Goal: Complete application form

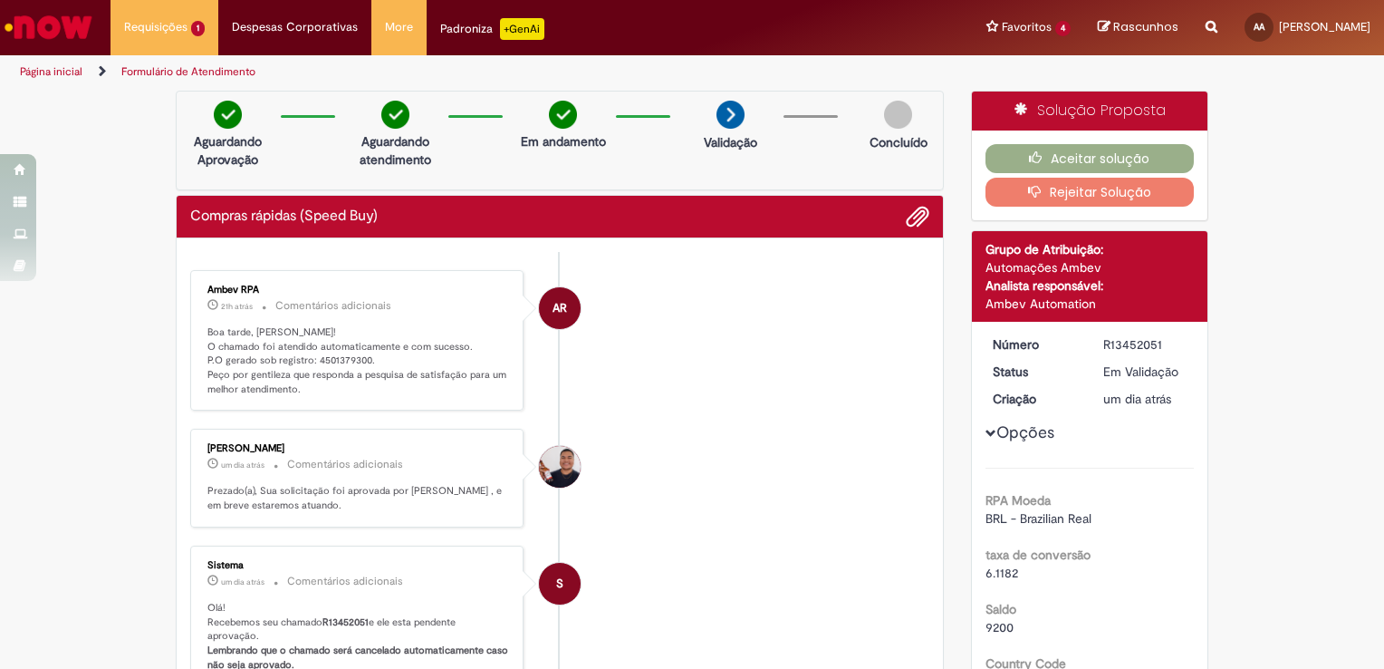
click at [1091, 144] on button "Aceitar solução" at bounding box center [1090, 158] width 209 height 29
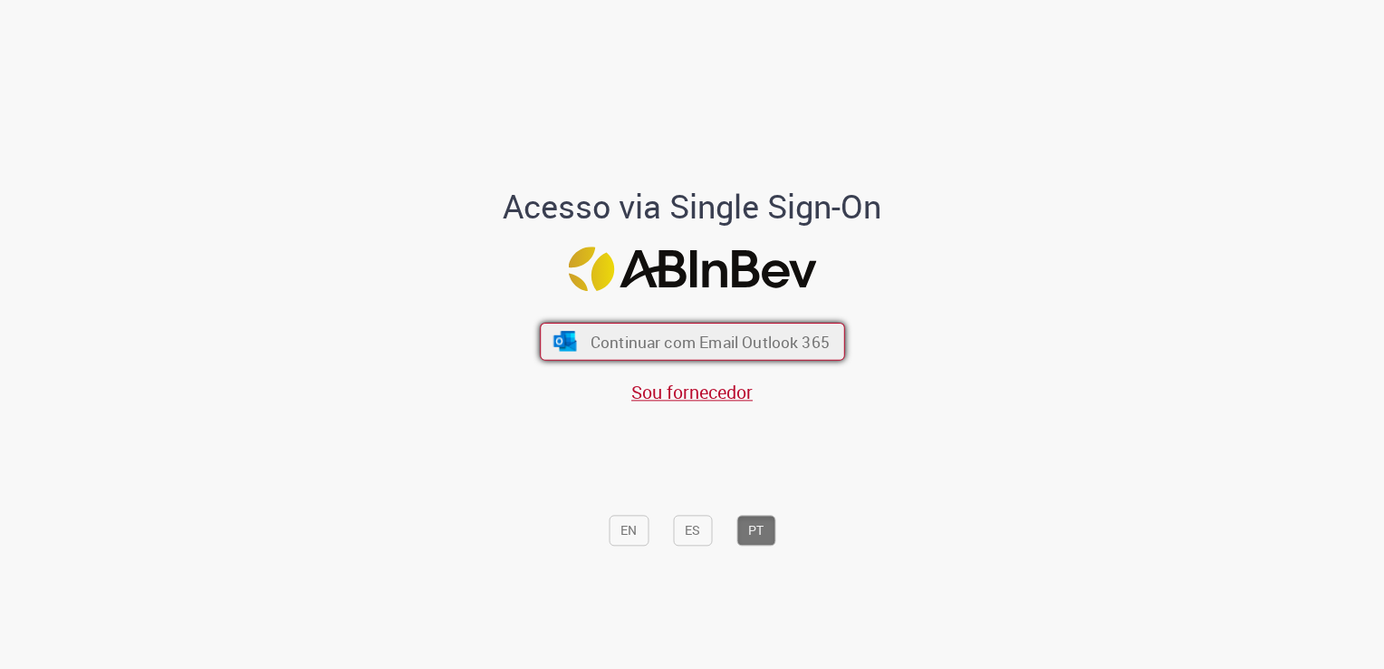
click at [714, 340] on span "Continuar com Email Outlook 365" at bounding box center [709, 342] width 239 height 21
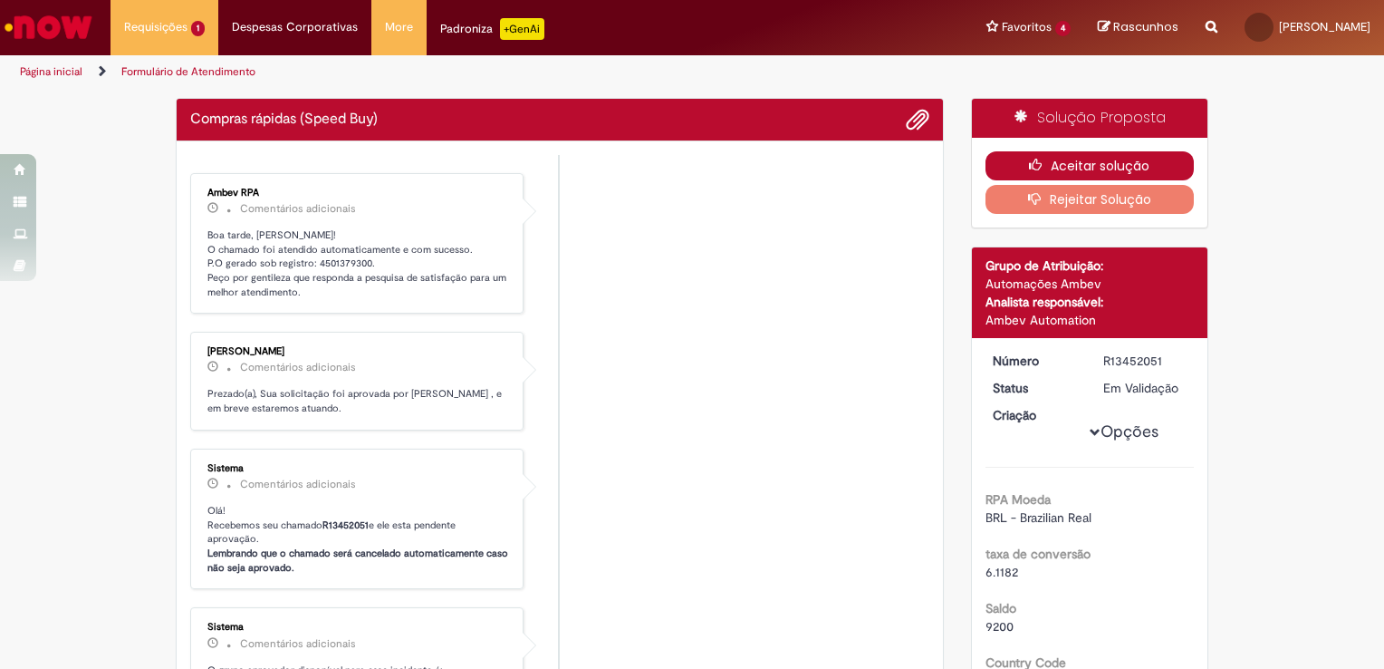
click at [1082, 165] on button "Aceitar solução" at bounding box center [1090, 165] width 209 height 29
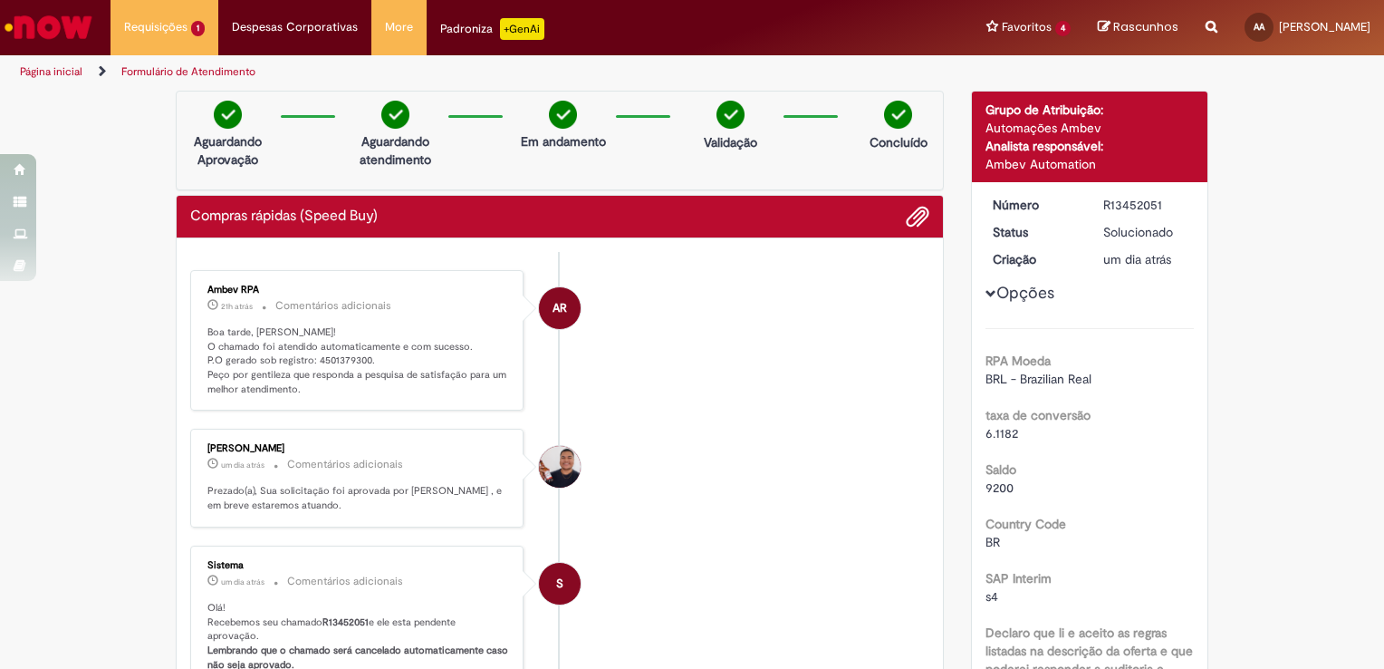
click at [899, 334] on li "AR Ambev RPA 21h atrás 21 horas atrás Comentários adicionais Boa tarde, [PERSON…" at bounding box center [559, 340] width 739 height 141
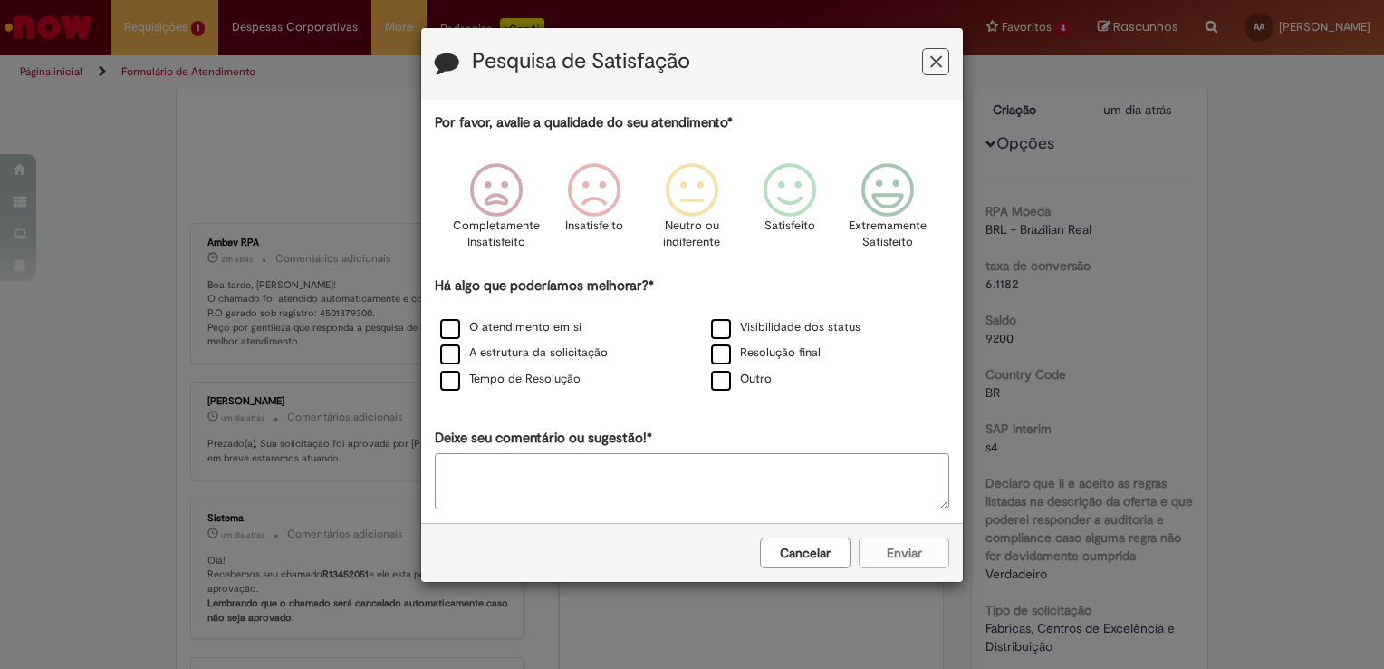
scroll to position [181, 0]
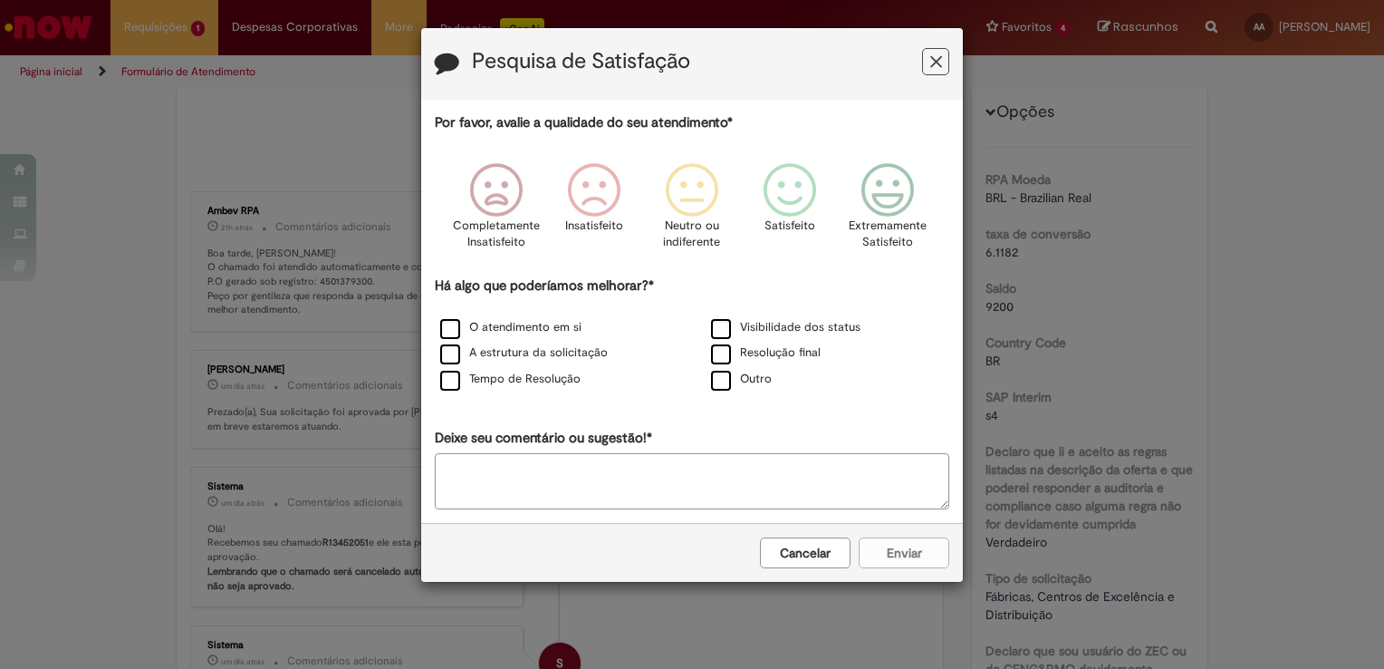
click at [938, 65] on icon "Feedback" at bounding box center [936, 62] width 12 height 19
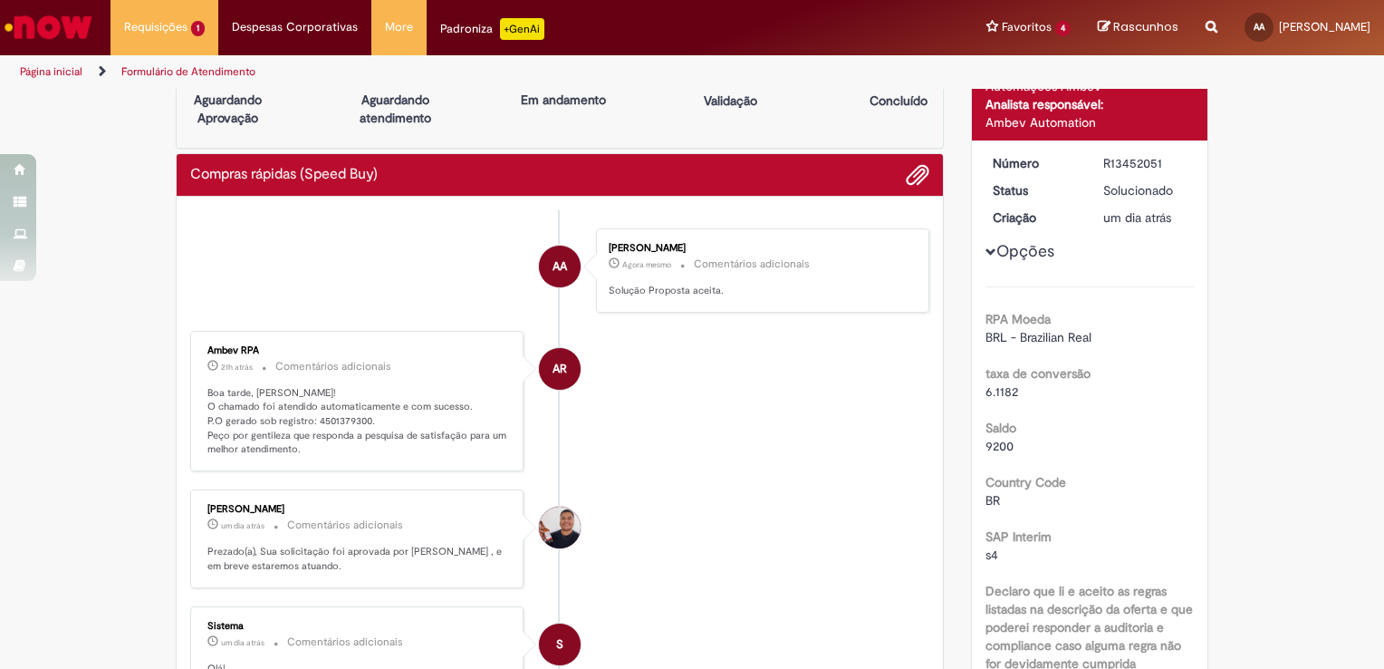
scroll to position [0, 0]
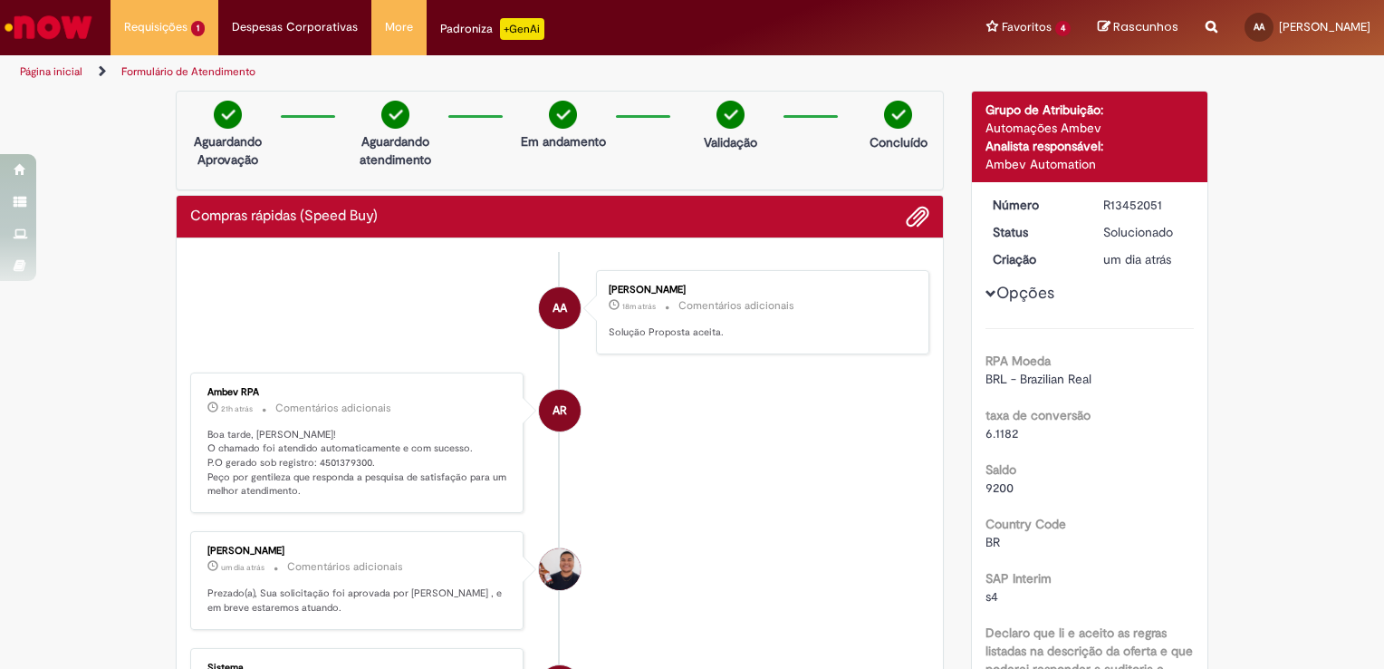
click at [715, 382] on li "AR Ambev RPA 21h atrás 21 horas atrás Comentários adicionais Boa tarde, [PERSON…" at bounding box center [559, 442] width 739 height 141
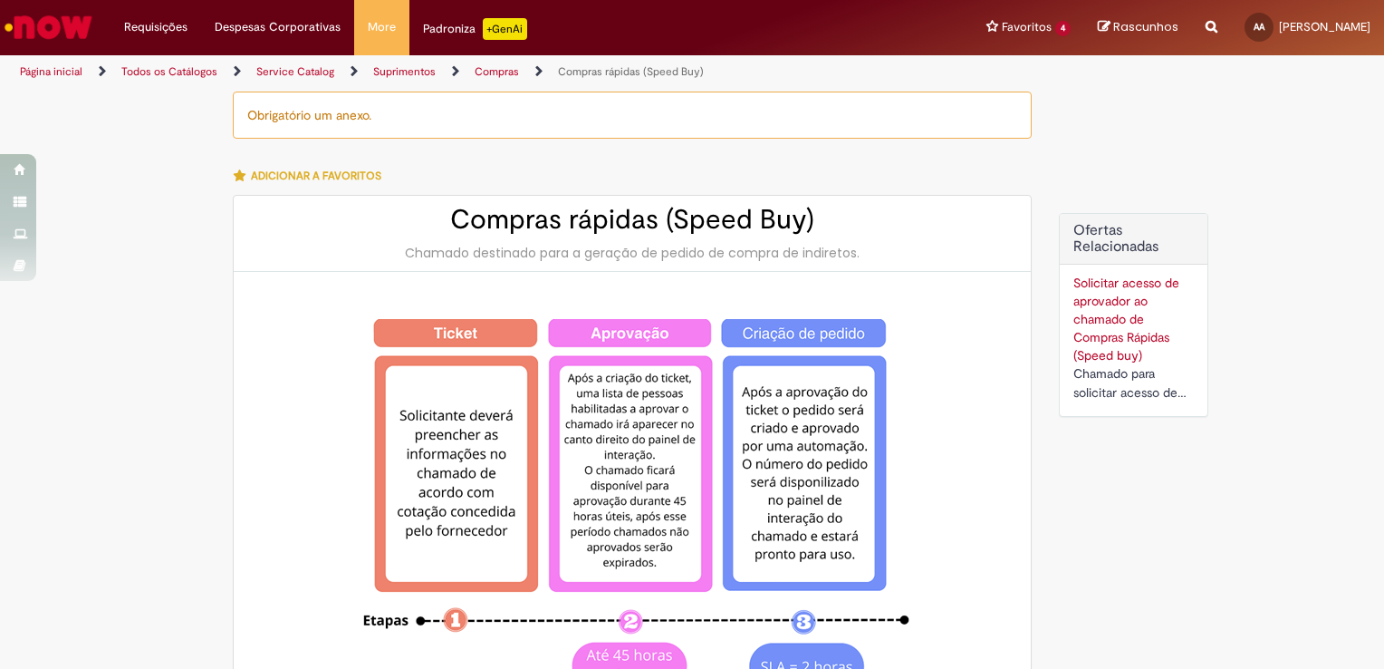
type input "**********"
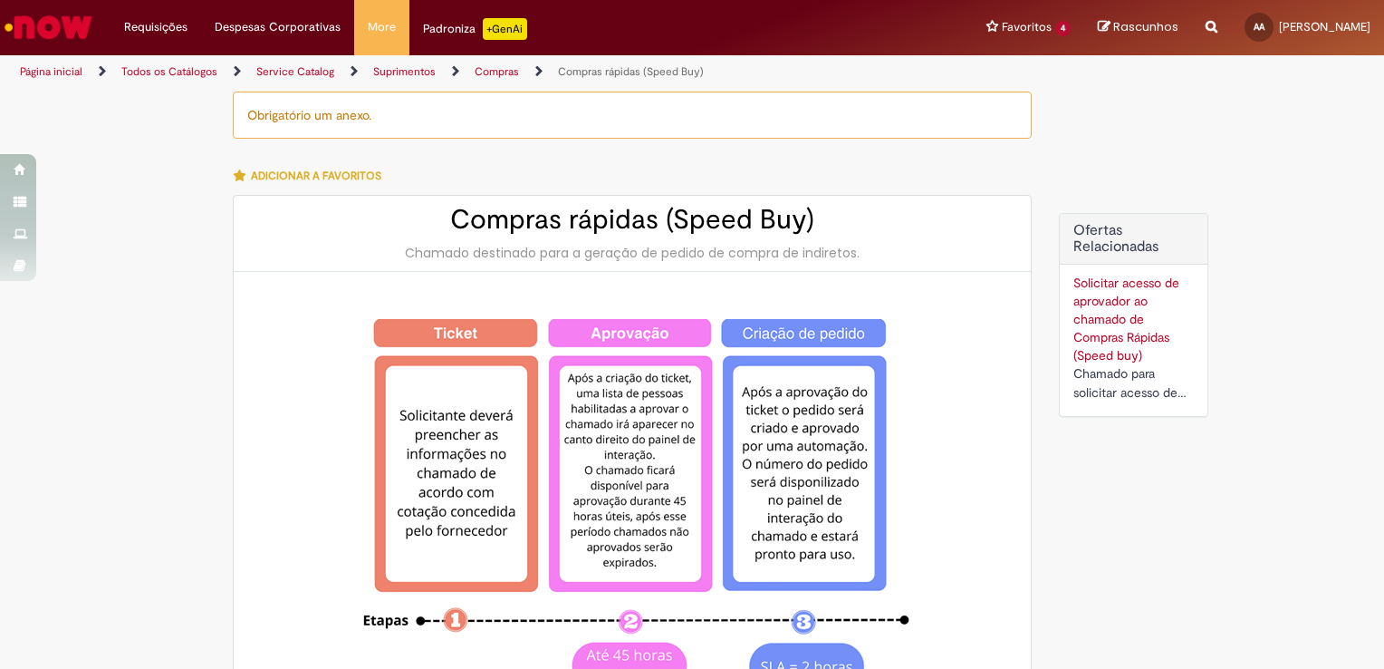
click at [931, 290] on p at bounding box center [632, 300] width 761 height 20
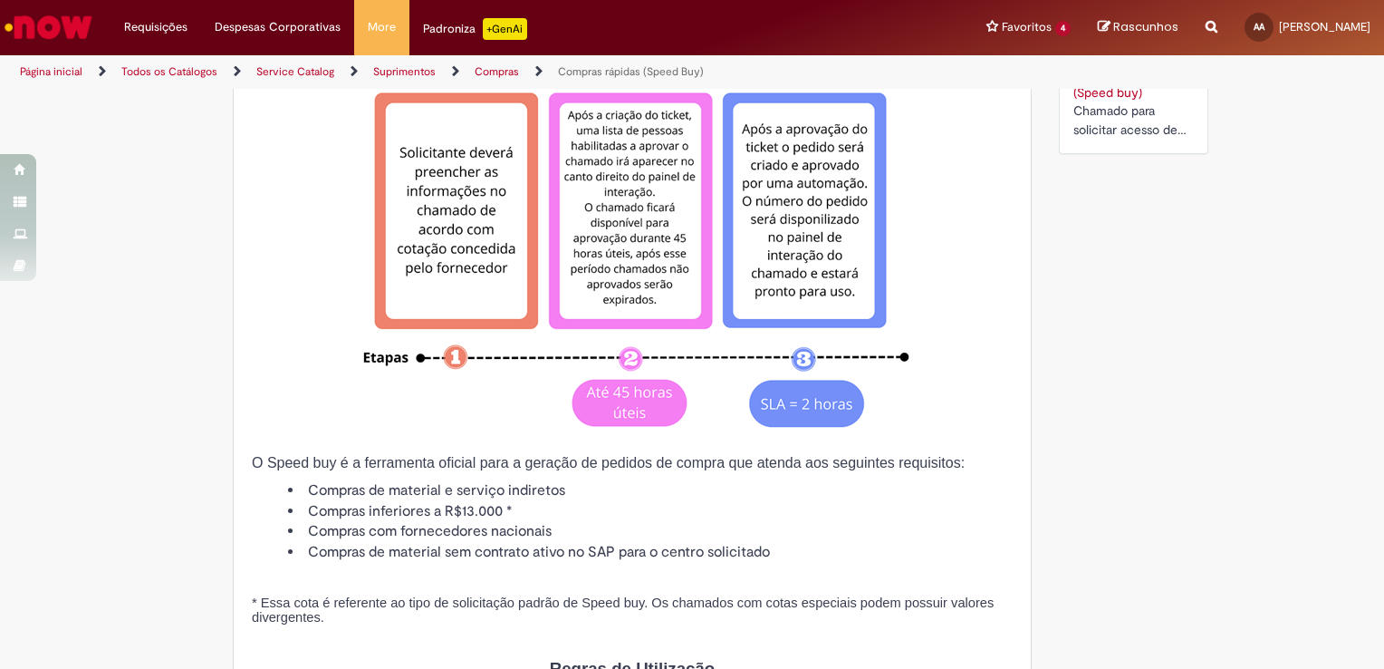
scroll to position [178, 0]
